Goal: Obtain resource: Obtain resource

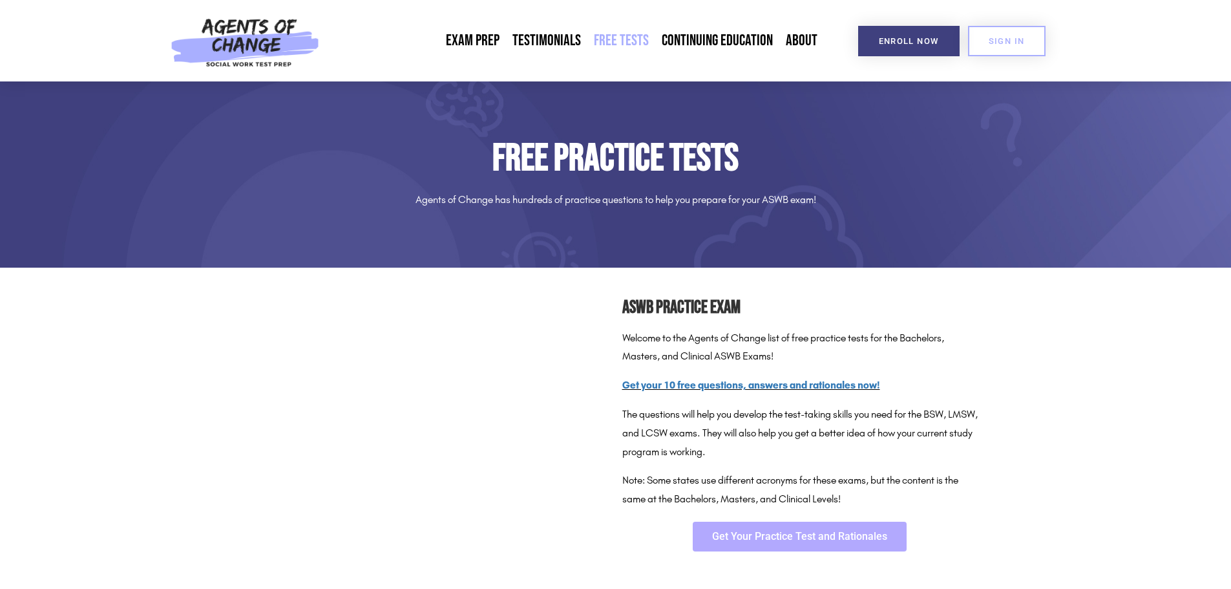
click at [793, 543] on link "Get Your Practice Test and Rationales" at bounding box center [800, 537] width 214 height 30
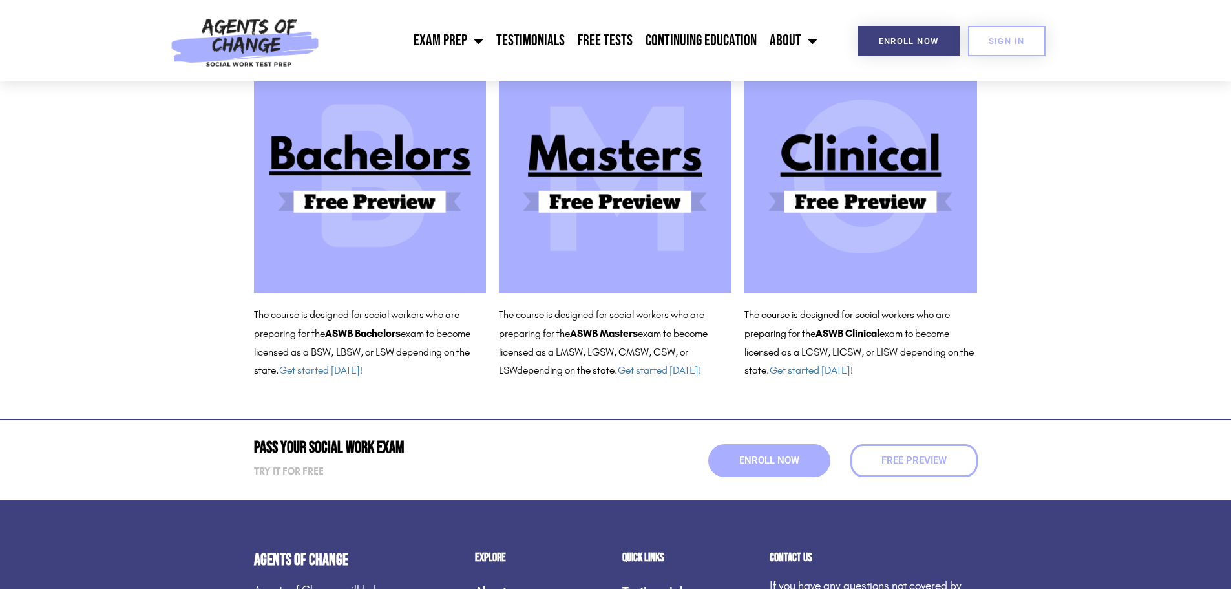
scroll to position [129, 0]
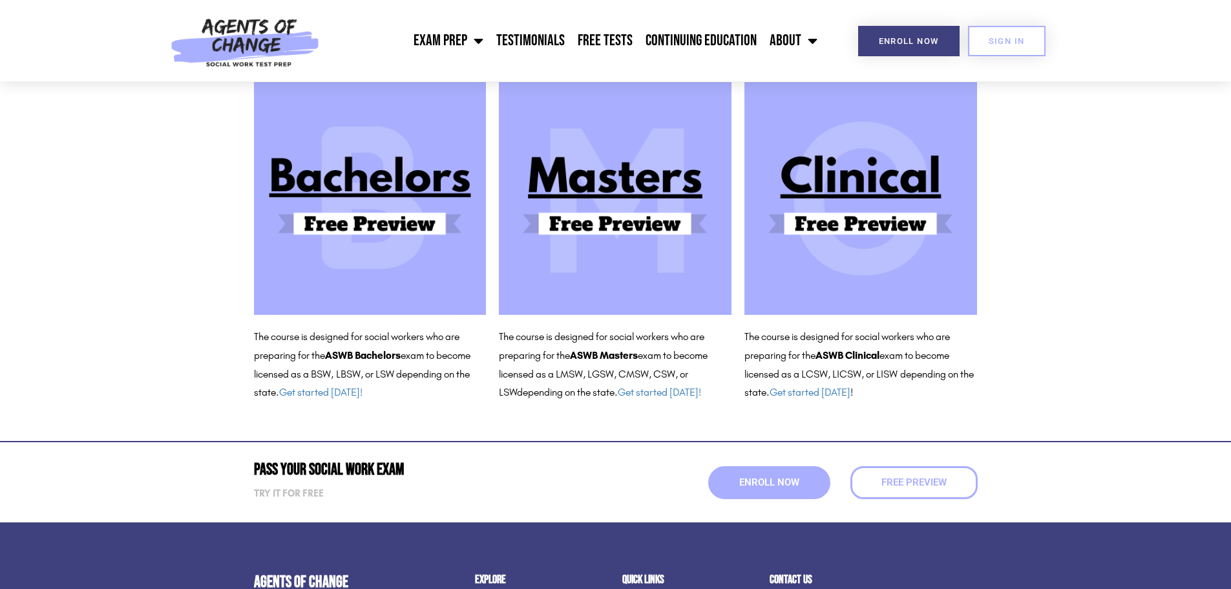
drag, startPoint x: 831, startPoint y: 205, endPoint x: 824, endPoint y: 204, distance: 7.8
click at [831, 205] on img at bounding box center [861, 198] width 233 height 233
